Goal: Task Accomplishment & Management: Use online tool/utility

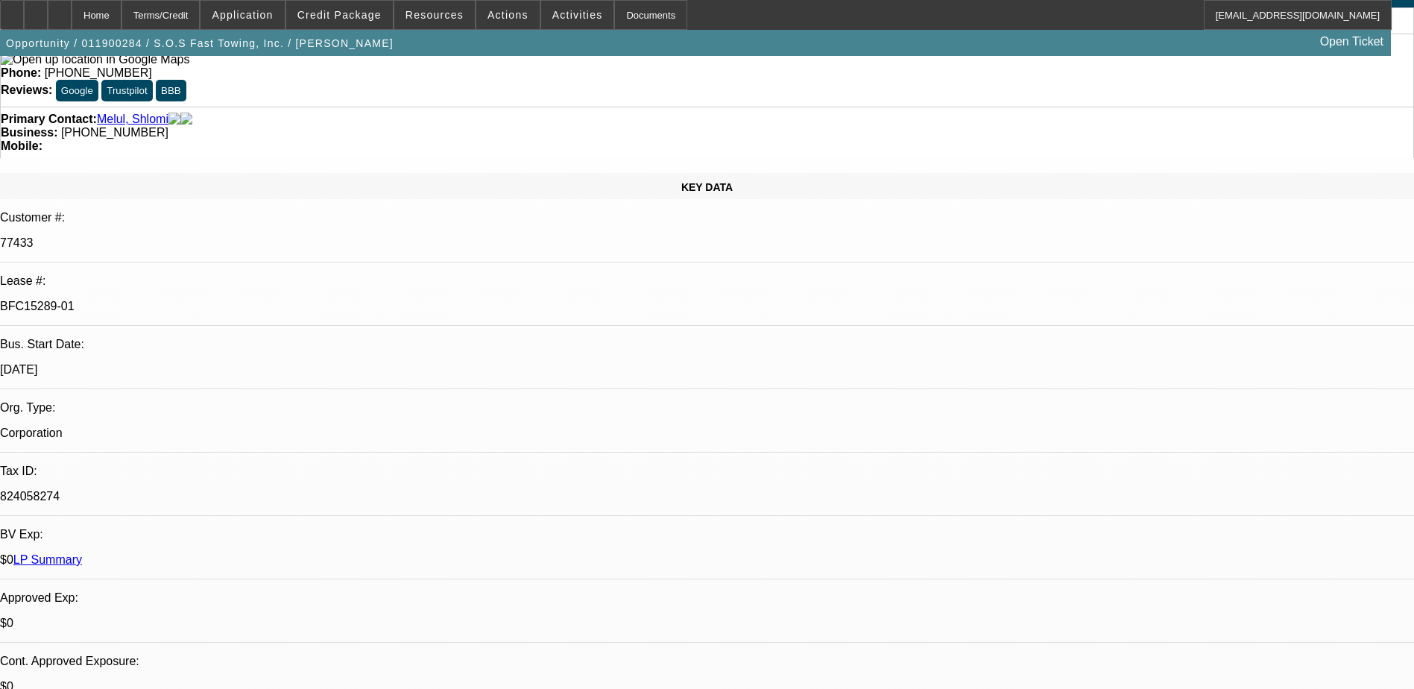
select select "0"
select select "0.1"
select select "0"
select select "3"
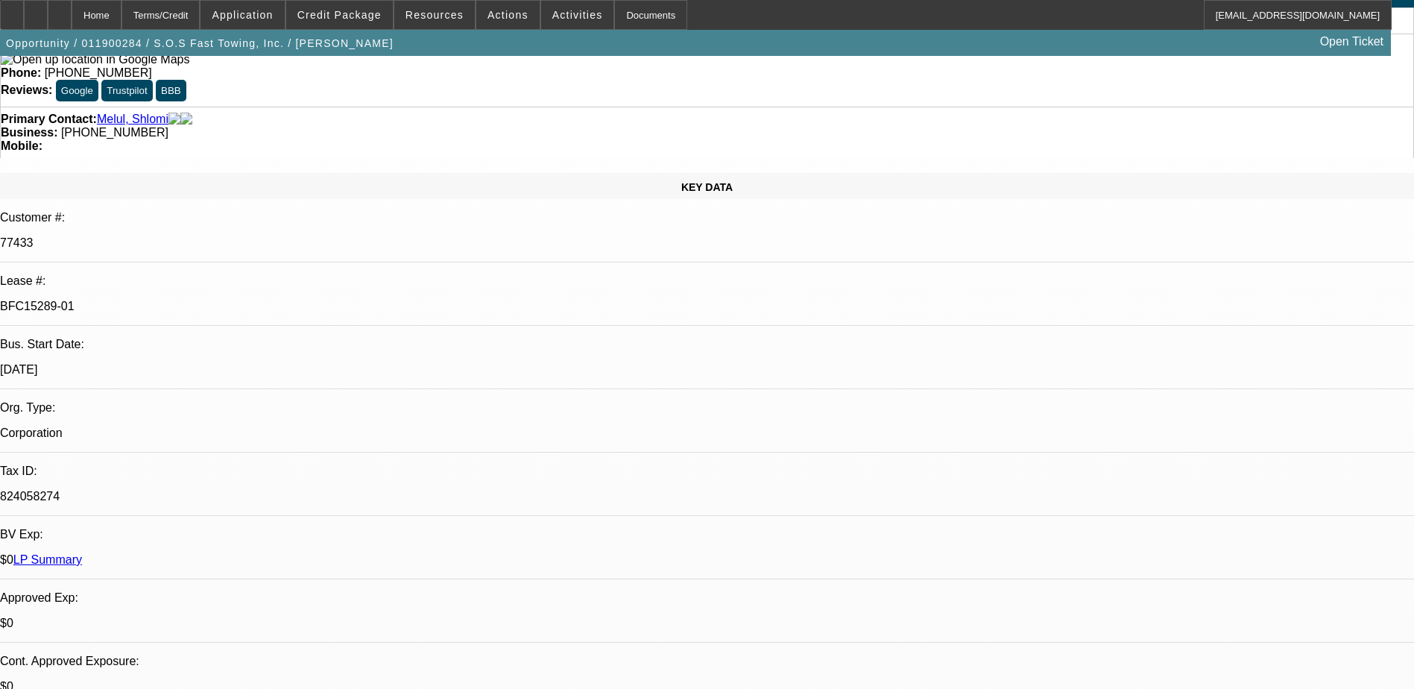
select select "0.1"
select select "0"
select select "2"
select select "0.1"
select select "0"
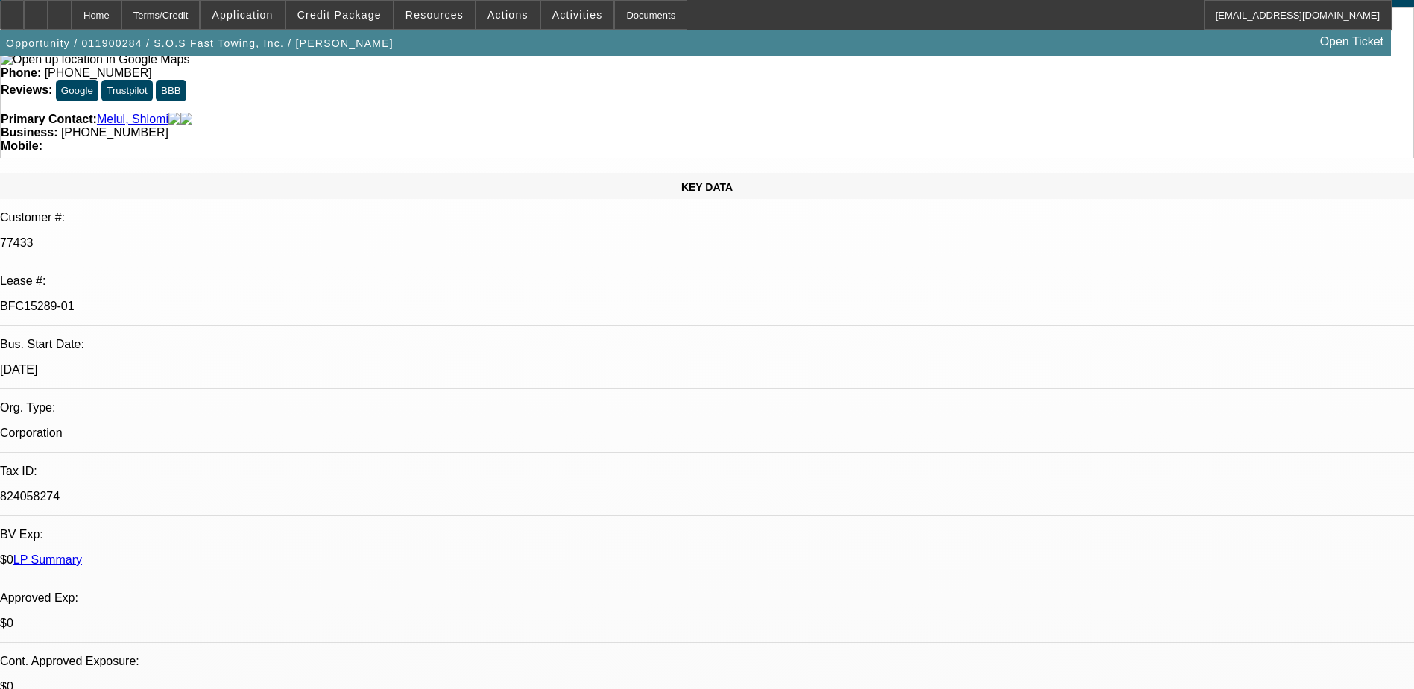
select select "2"
select select "0.1"
select select "1"
select select "2"
select select "4"
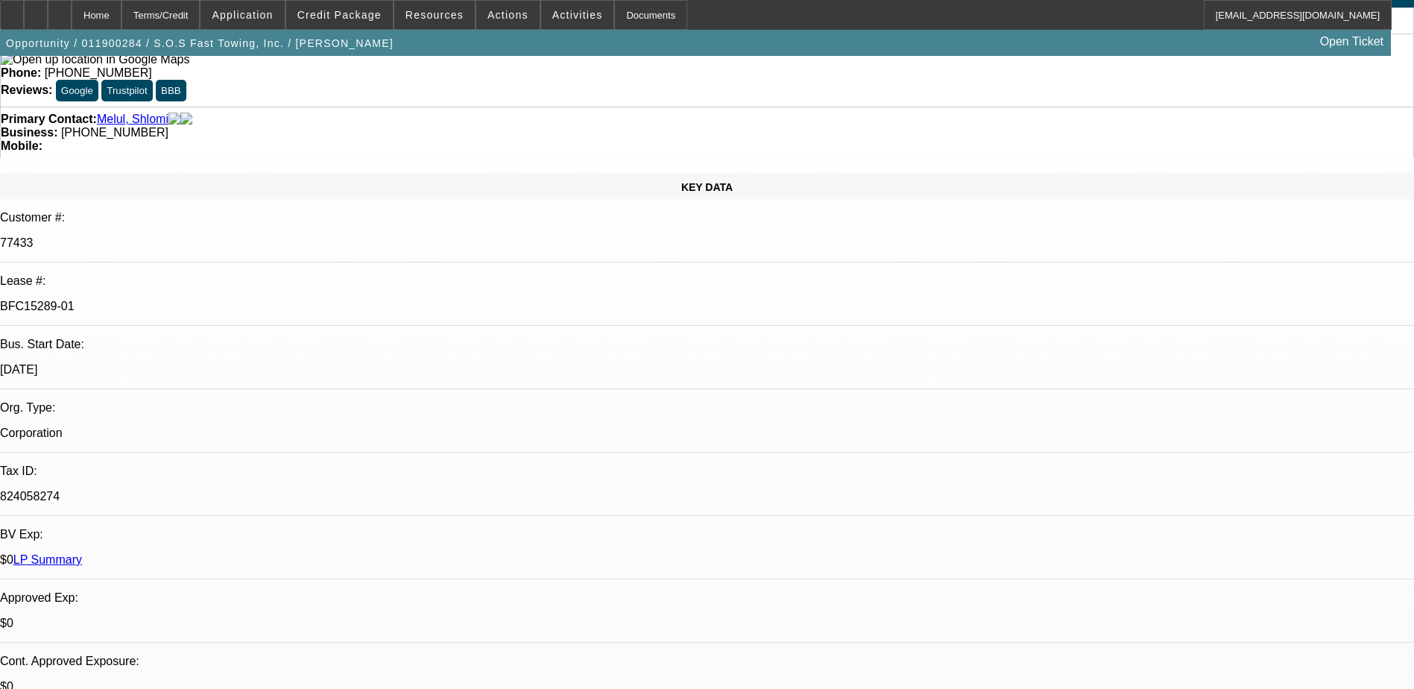
select select "1"
select select "2"
select select "4"
select select "1"
select select "2"
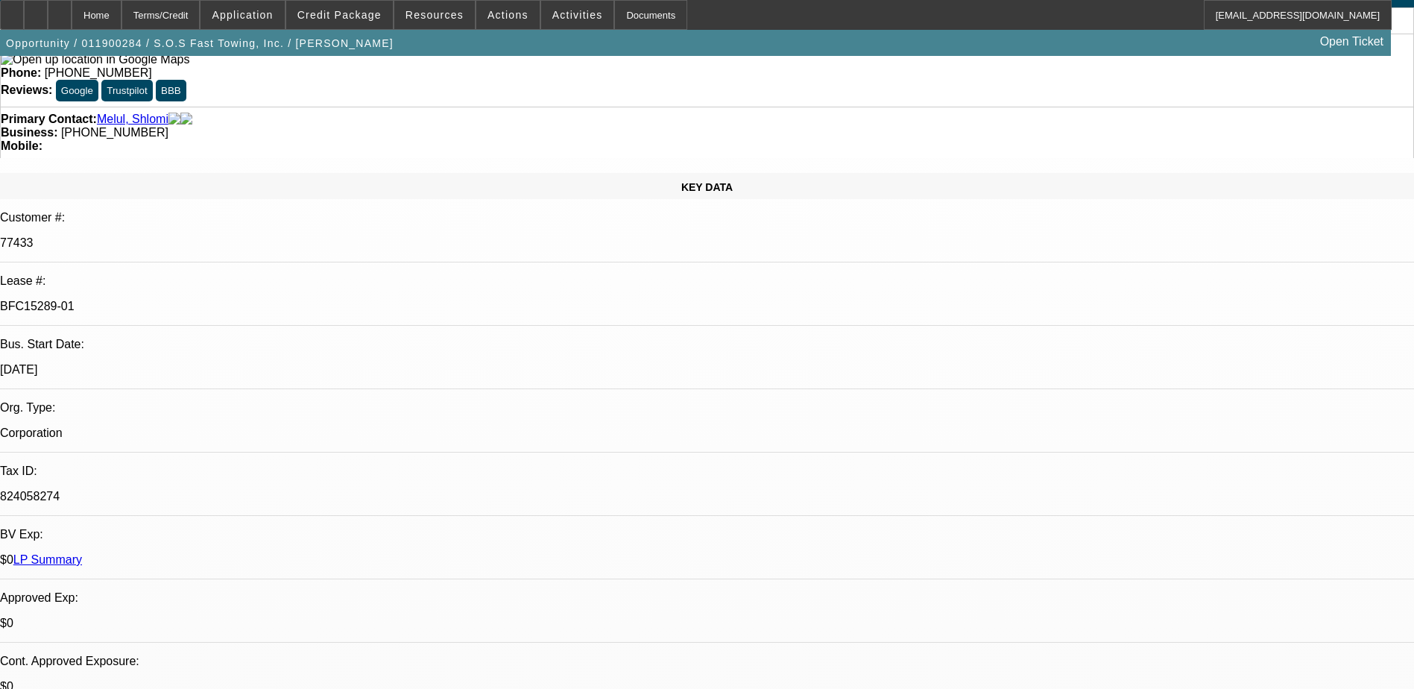
select select "4"
select select "1"
select select "2"
select select "4"
